Goal: Task Accomplishment & Management: Complete application form

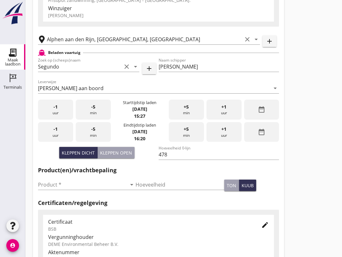
scroll to position [76, 0]
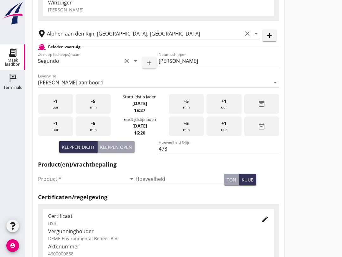
click at [86, 184] on input "Product *" at bounding box center [82, 179] width 89 height 10
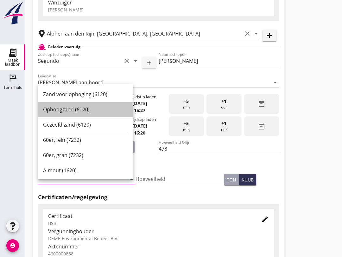
click at [80, 113] on div "Ophoogzand (6120)" at bounding box center [85, 110] width 85 height 8
type input "Ophoogzand (6120)"
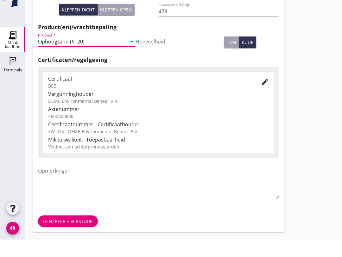
scroll to position [202, 0]
click at [76, 235] on div "Genereer + verstuur" at bounding box center [68, 238] width 50 height 7
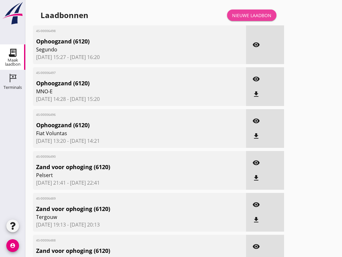
click at [253, 16] on link "Nieuwe laadbon" at bounding box center [251, 15] width 49 height 11
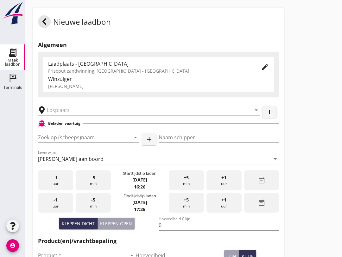
click at [61, 142] on input "Zoek op (scheeps)naam" at bounding box center [80, 137] width 84 height 10
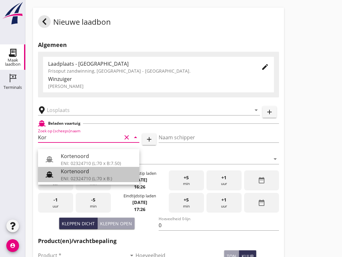
click at [100, 175] on div "ENI: 02324710 (L:70 x B:)" at bounding box center [98, 178] width 74 height 7
type input "Kortenoord"
type input "[PERSON_NAME]/[PERSON_NAME]"
type input "621"
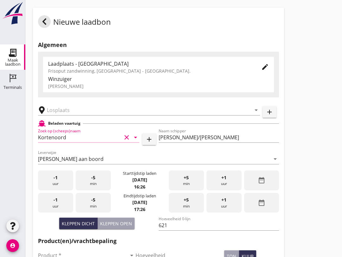
click at [94, 114] on input "text" at bounding box center [145, 110] width 196 height 10
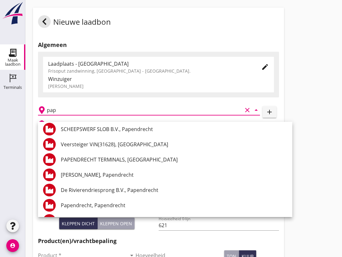
scroll to position [338, 0]
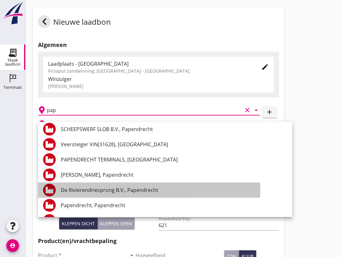
click at [146, 192] on div "De Rivierendriesprong B.V., Papendrecht" at bounding box center [174, 190] width 227 height 8
type input "De Rivierendriesprong B.V., Papendrecht"
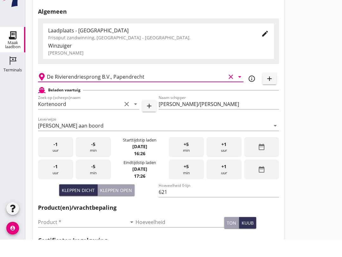
scroll to position [16, 0]
click at [78, 234] on input "Product *" at bounding box center [82, 239] width 89 height 10
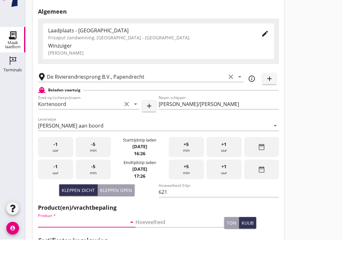
scroll to position [123, 0]
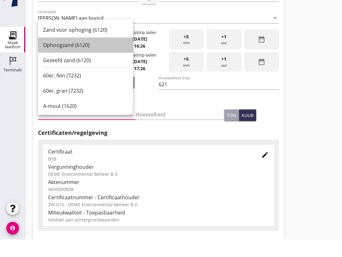
click at [98, 59] on div "Ophoogzand (6120)" at bounding box center [85, 63] width 85 height 8
type input "Ophoogzand (6120)"
